Goal: Check status: Check status

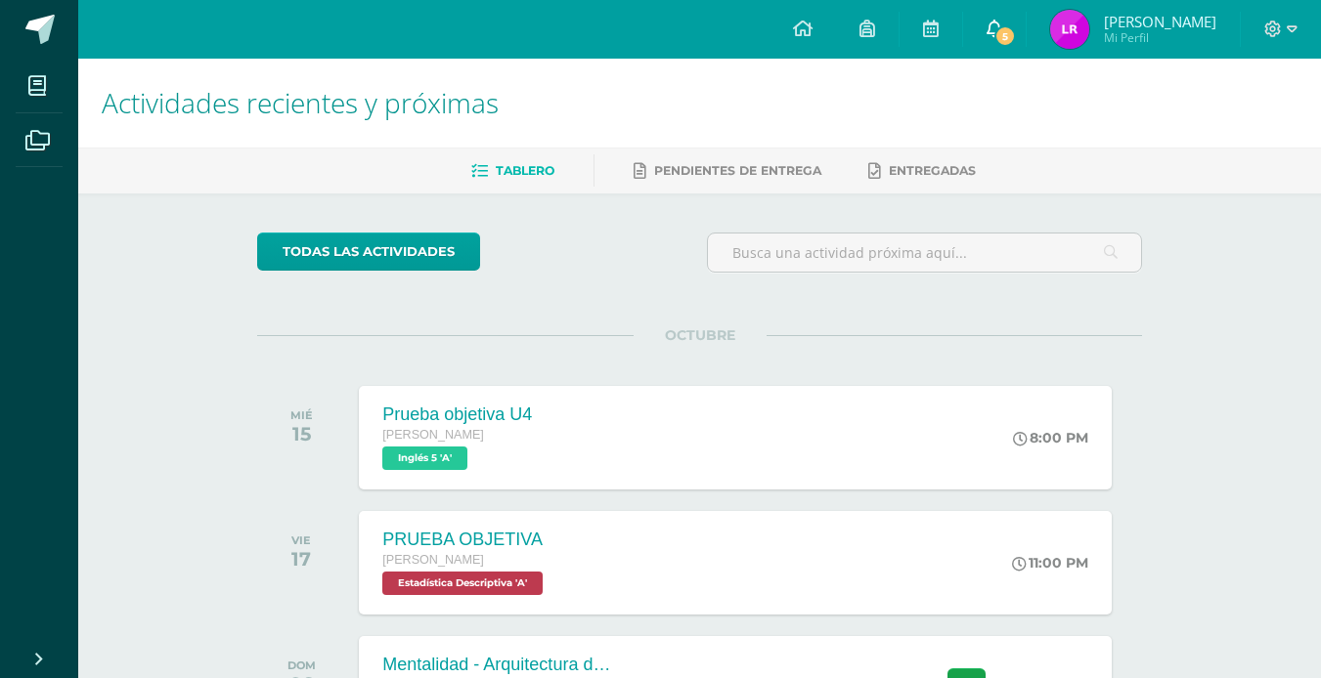
click at [1016, 26] on span "5" at bounding box center [1005, 36] width 22 height 22
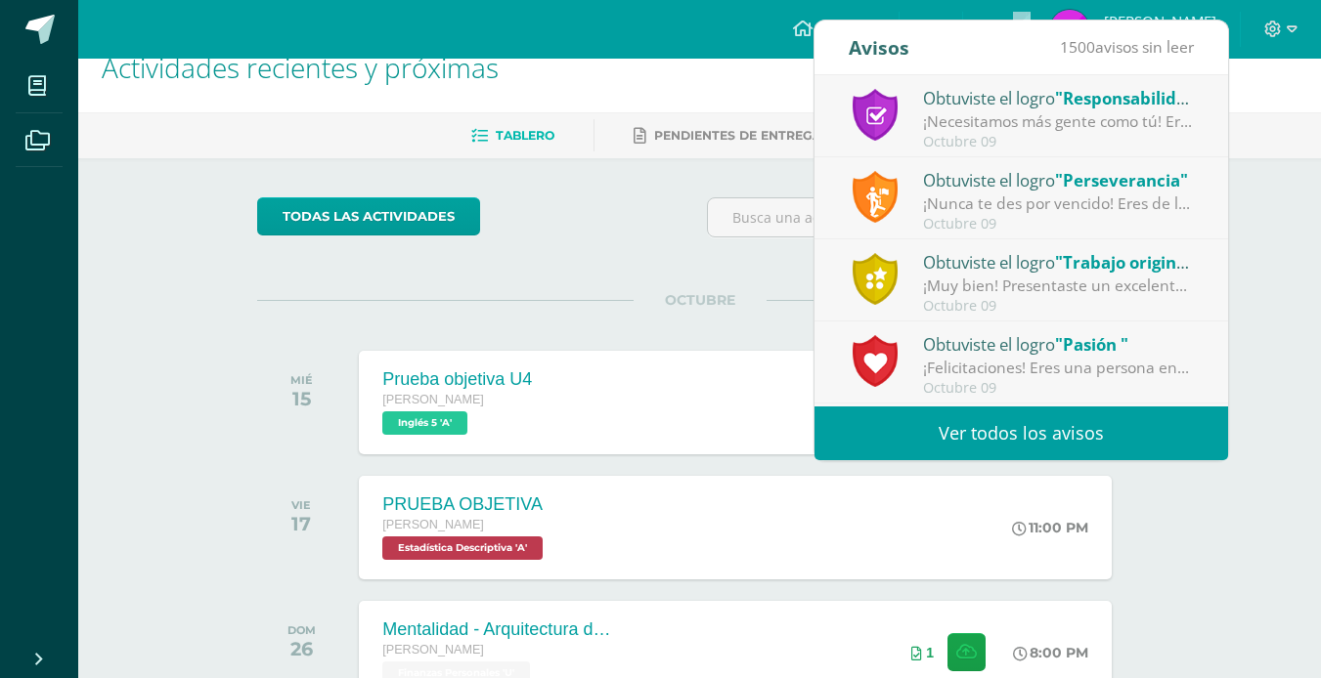
scroll to position [98, 0]
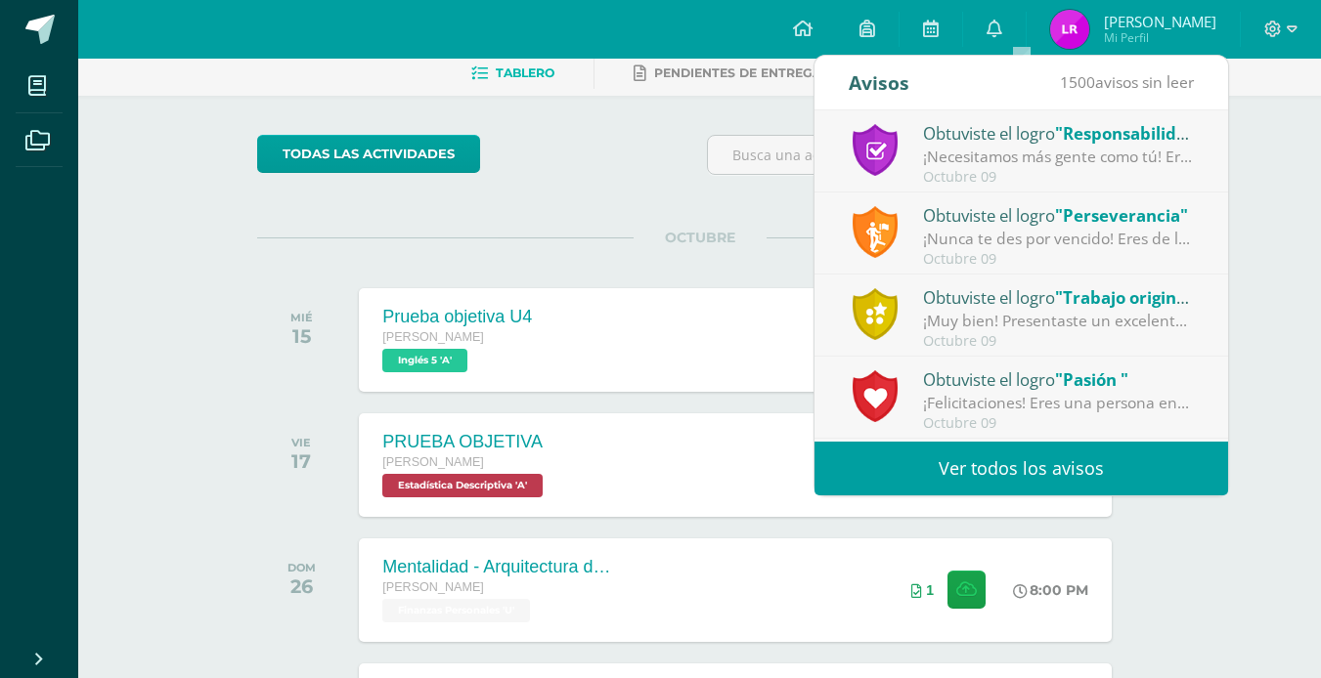
click at [1003, 485] on link "Ver todos los avisos" at bounding box center [1021, 469] width 414 height 54
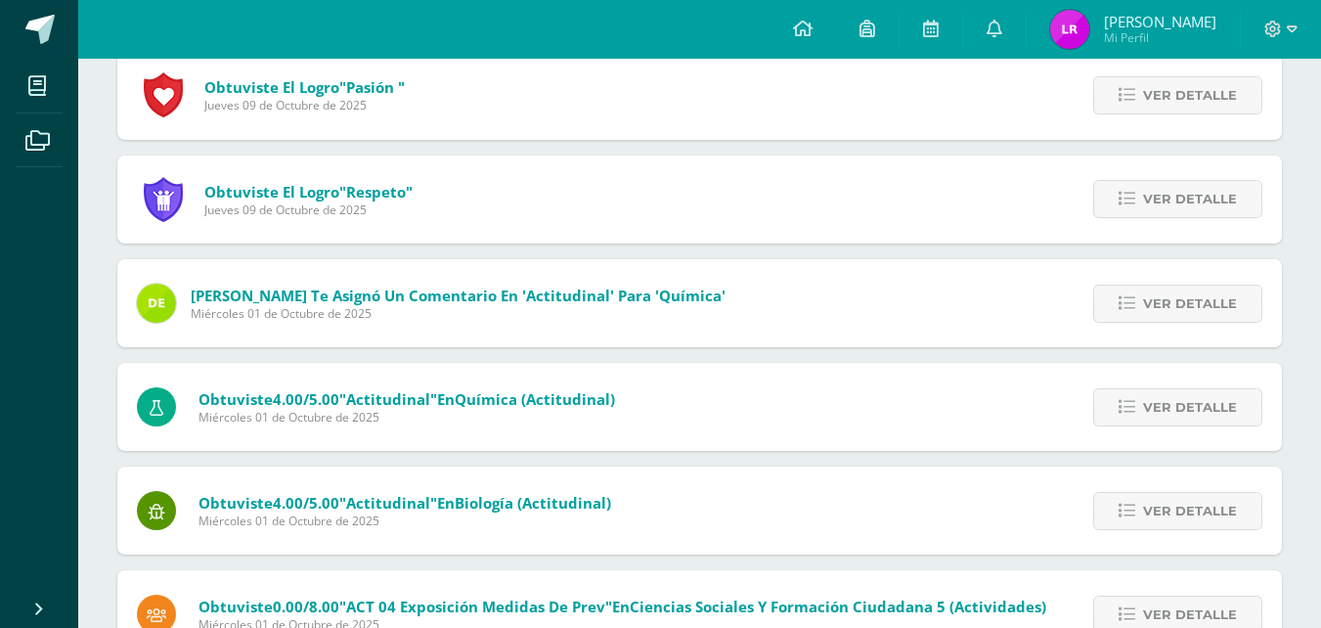
scroll to position [489, 0]
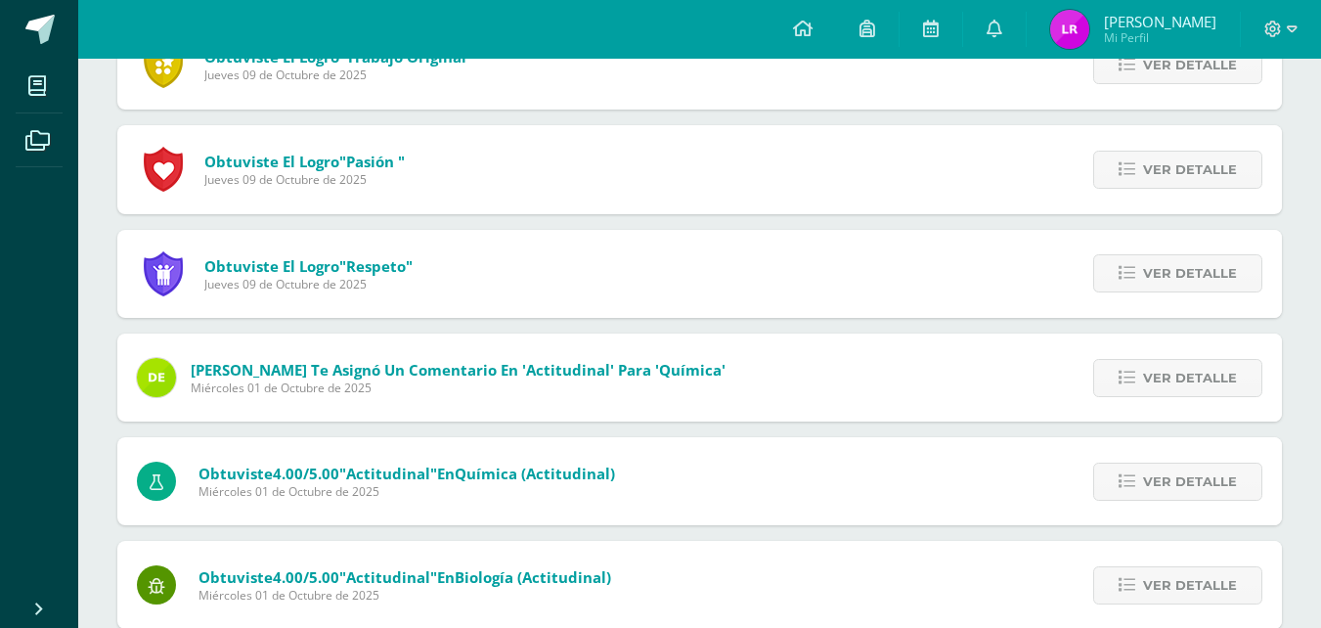
click at [1155, 32] on span "Mi Perfil" at bounding box center [1160, 37] width 112 height 17
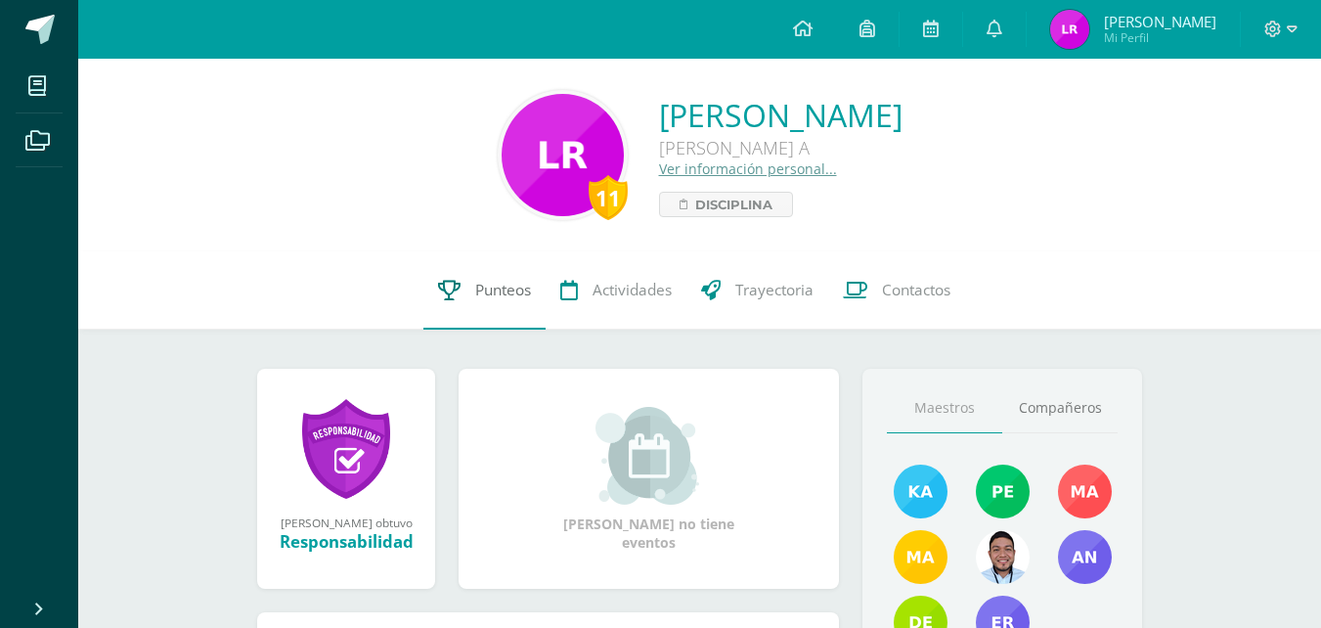
click at [486, 308] on link "Punteos" at bounding box center [484, 290] width 122 height 78
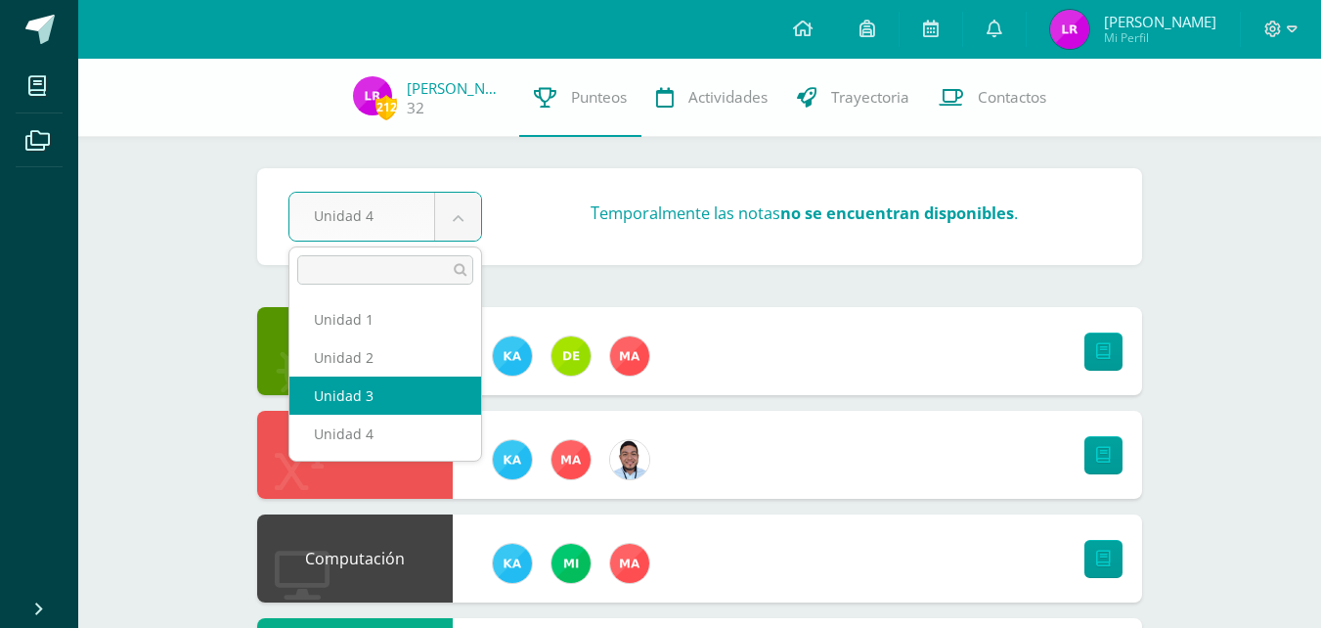
select select "Unidad 3"
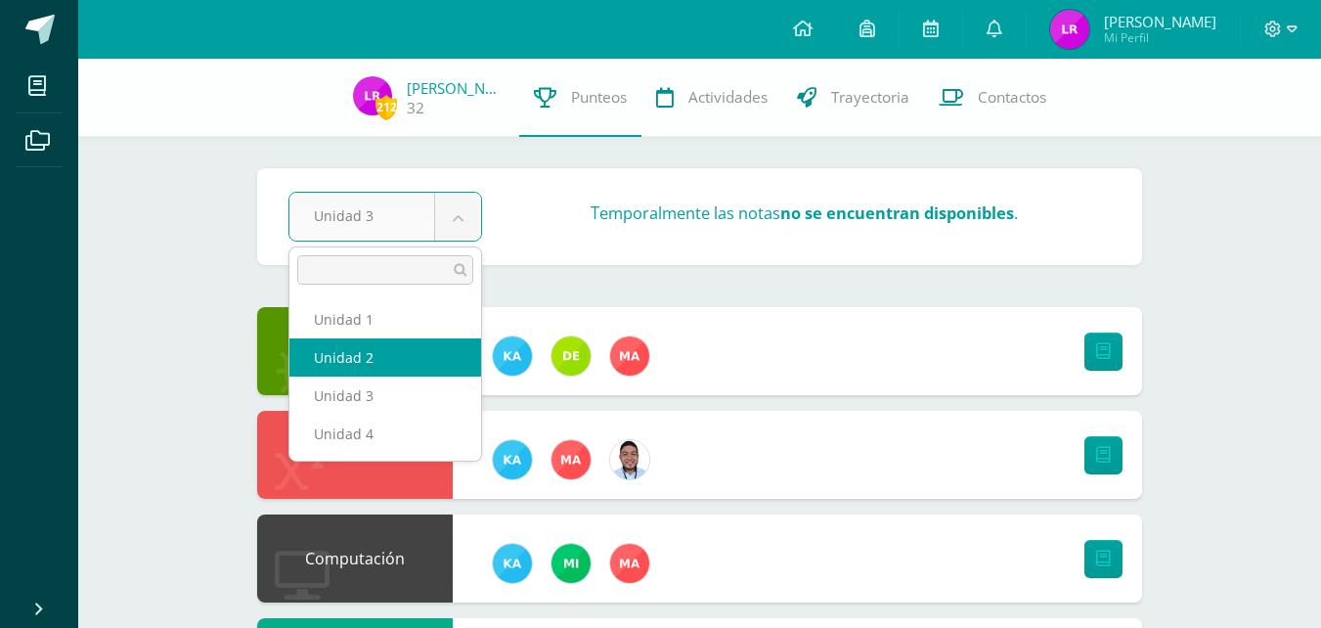
select select "Unidad 2"
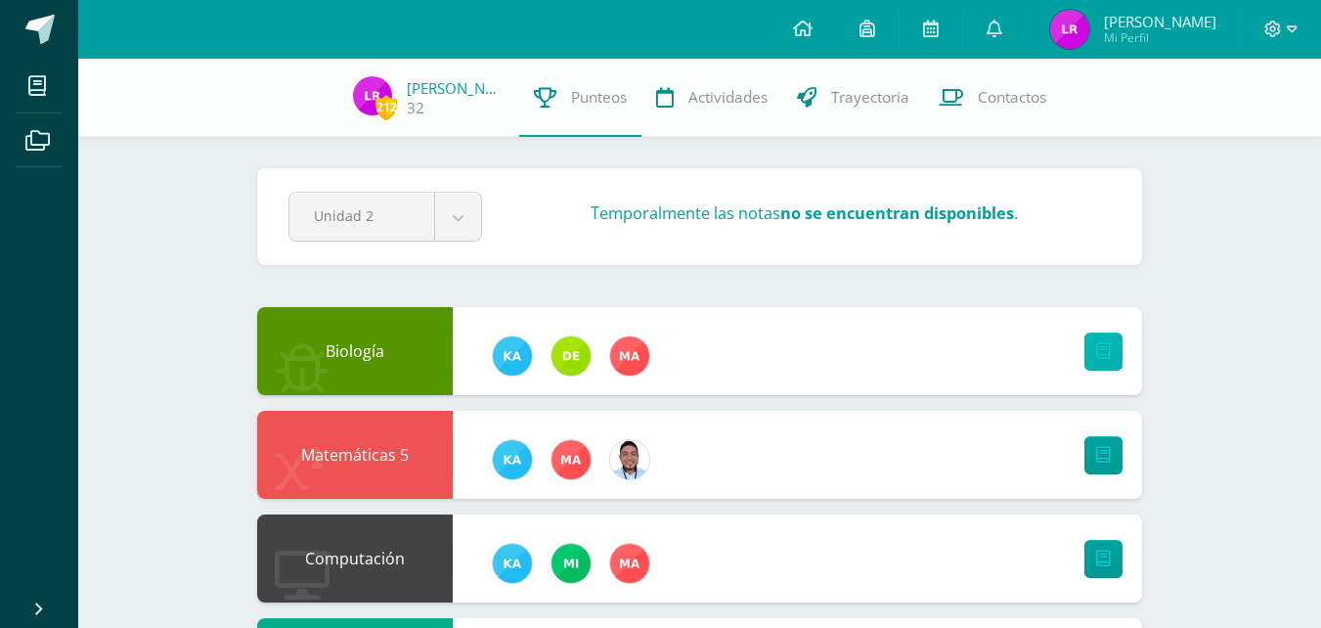
click at [1103, 339] on link at bounding box center [1103, 351] width 38 height 38
